Goal: Navigation & Orientation: Understand site structure

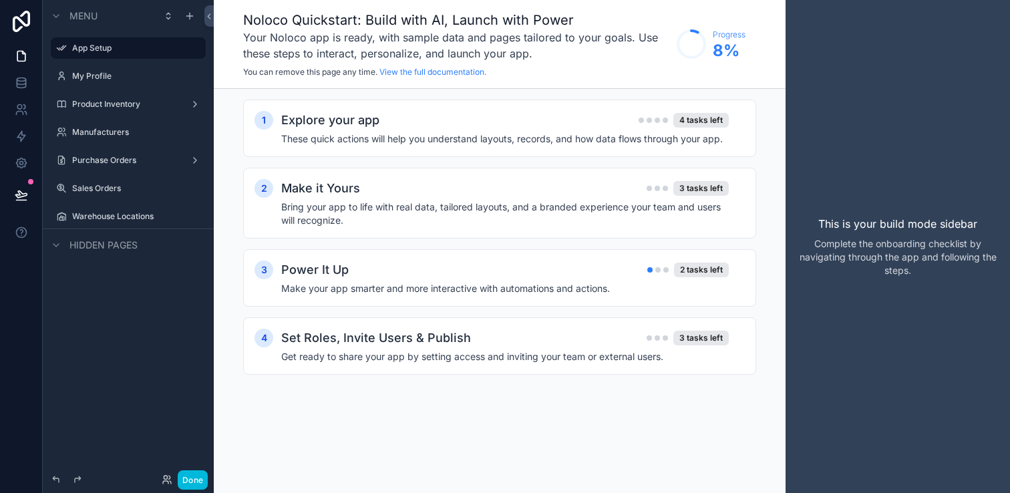
click at [406, 134] on h4 "These quick actions will help you understand layouts, records, and how data flo…" at bounding box center [505, 138] width 448 height 13
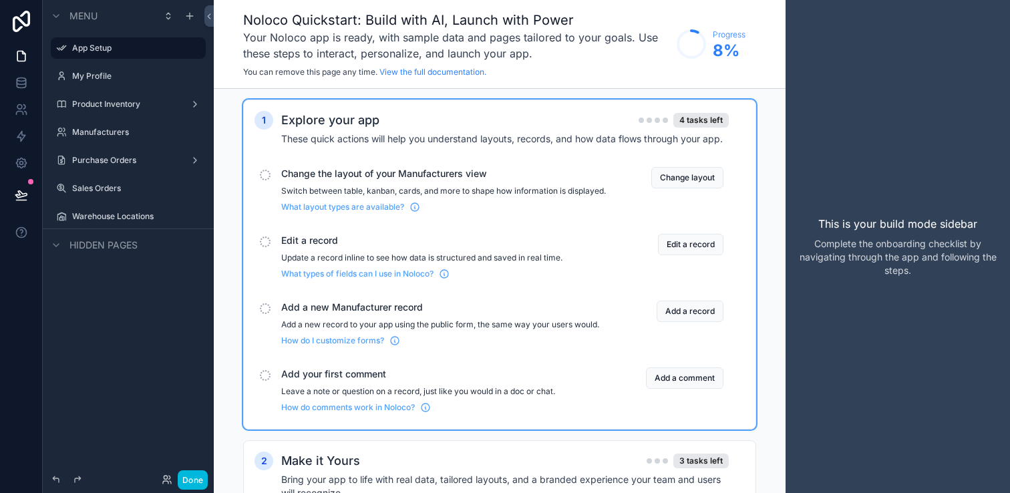
click at [664, 176] on button "Change layout" at bounding box center [688, 177] width 72 height 21
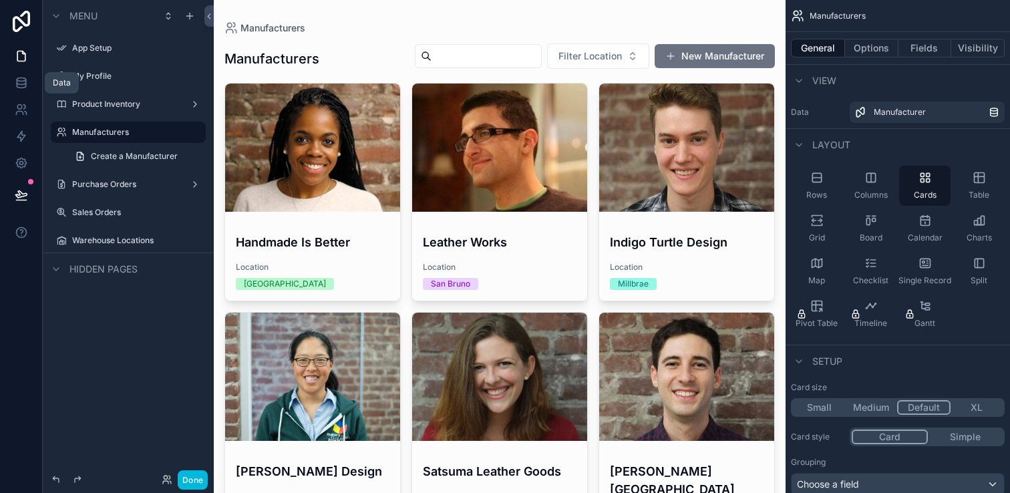
click at [21, 90] on link at bounding box center [21, 82] width 42 height 27
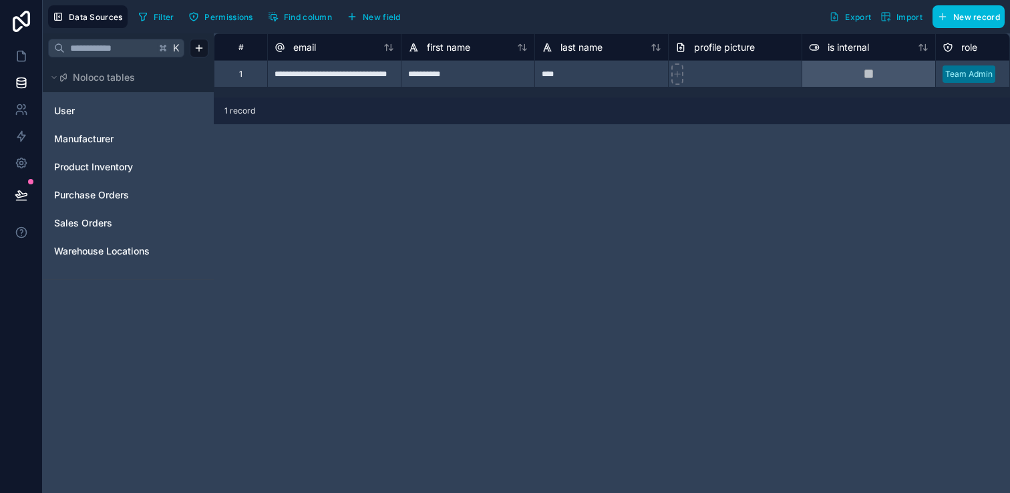
click at [102, 140] on span "Manufacturer" at bounding box center [83, 138] width 59 height 13
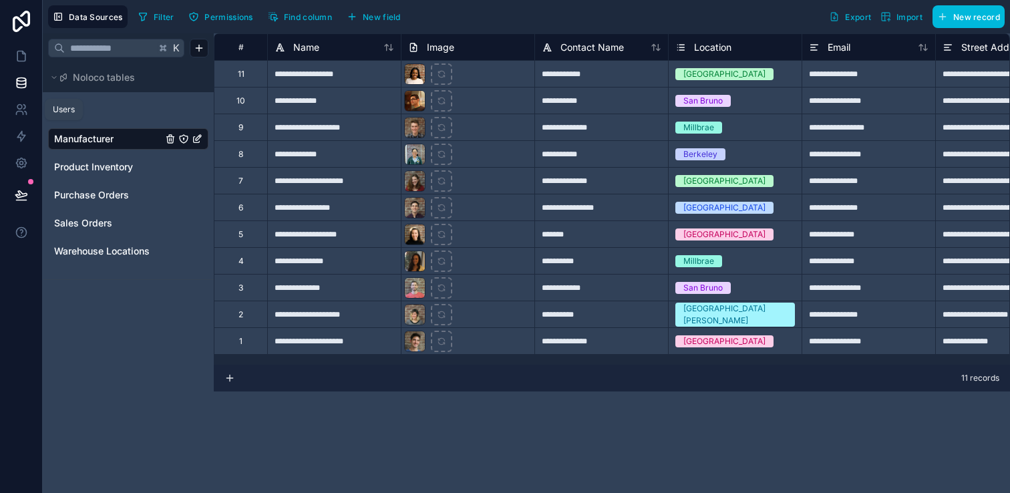
click at [17, 108] on icon at bounding box center [19, 107] width 5 height 5
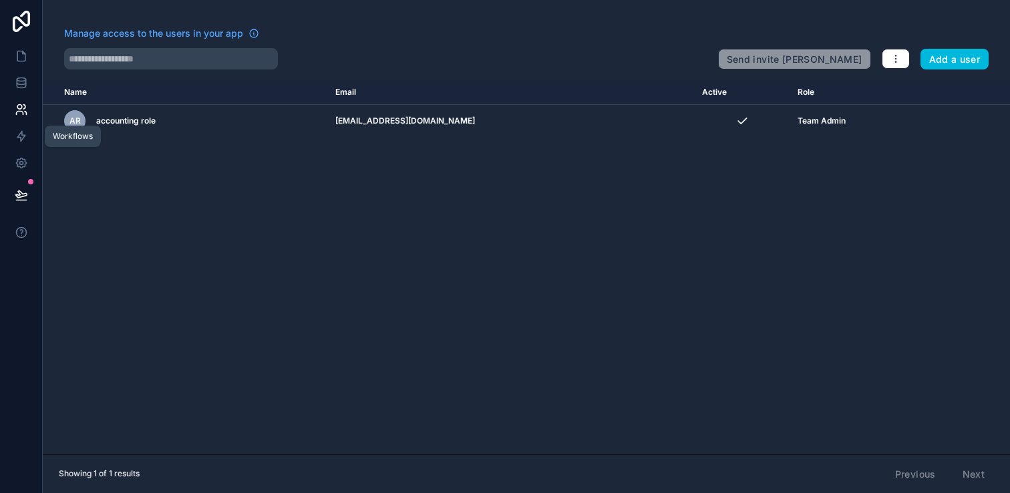
click at [17, 142] on icon at bounding box center [21, 136] width 13 height 13
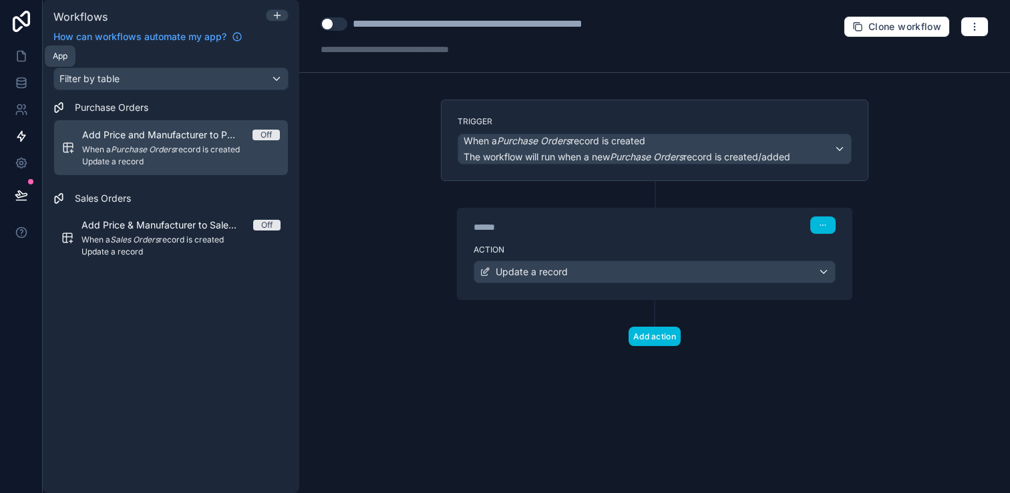
click at [19, 49] on link at bounding box center [21, 56] width 42 height 27
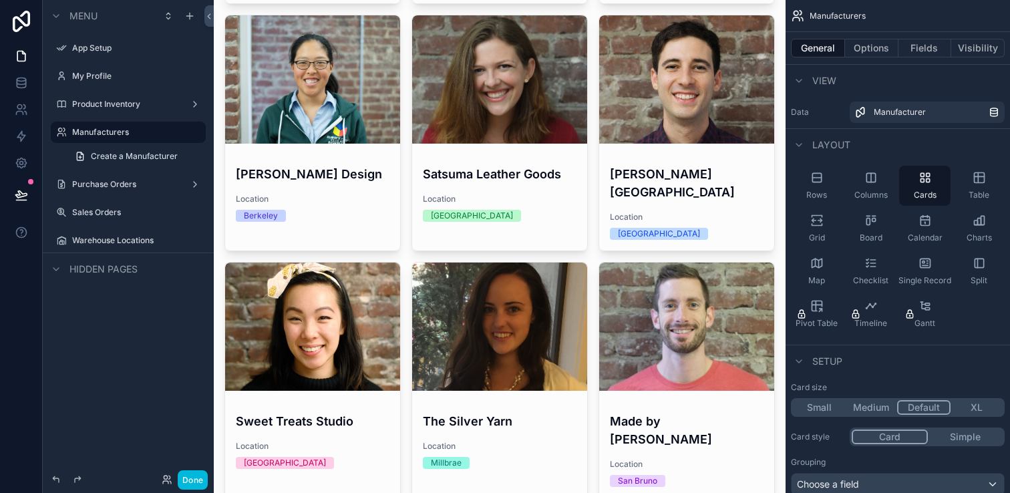
scroll to position [231, 0]
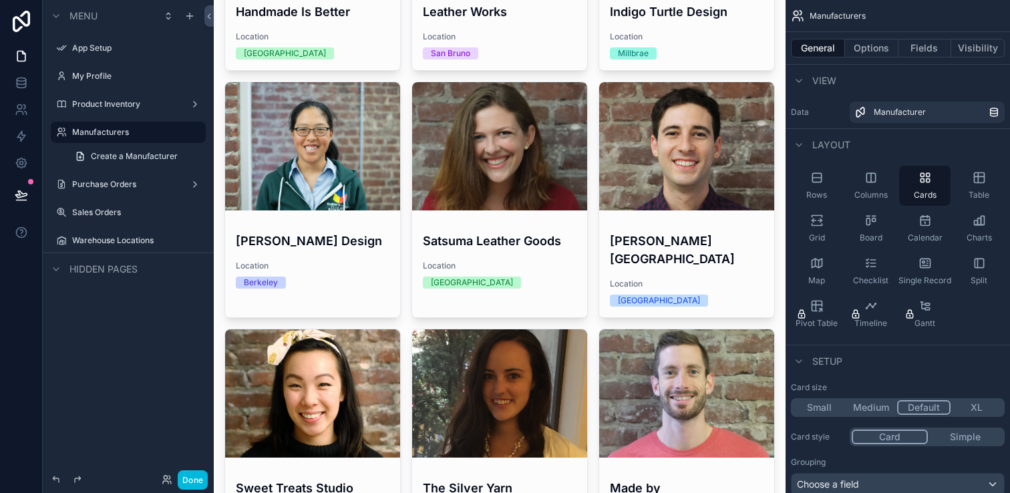
click at [25, 27] on icon at bounding box center [21, 21] width 27 height 21
